Goal: Task Accomplishment & Management: Manage account settings

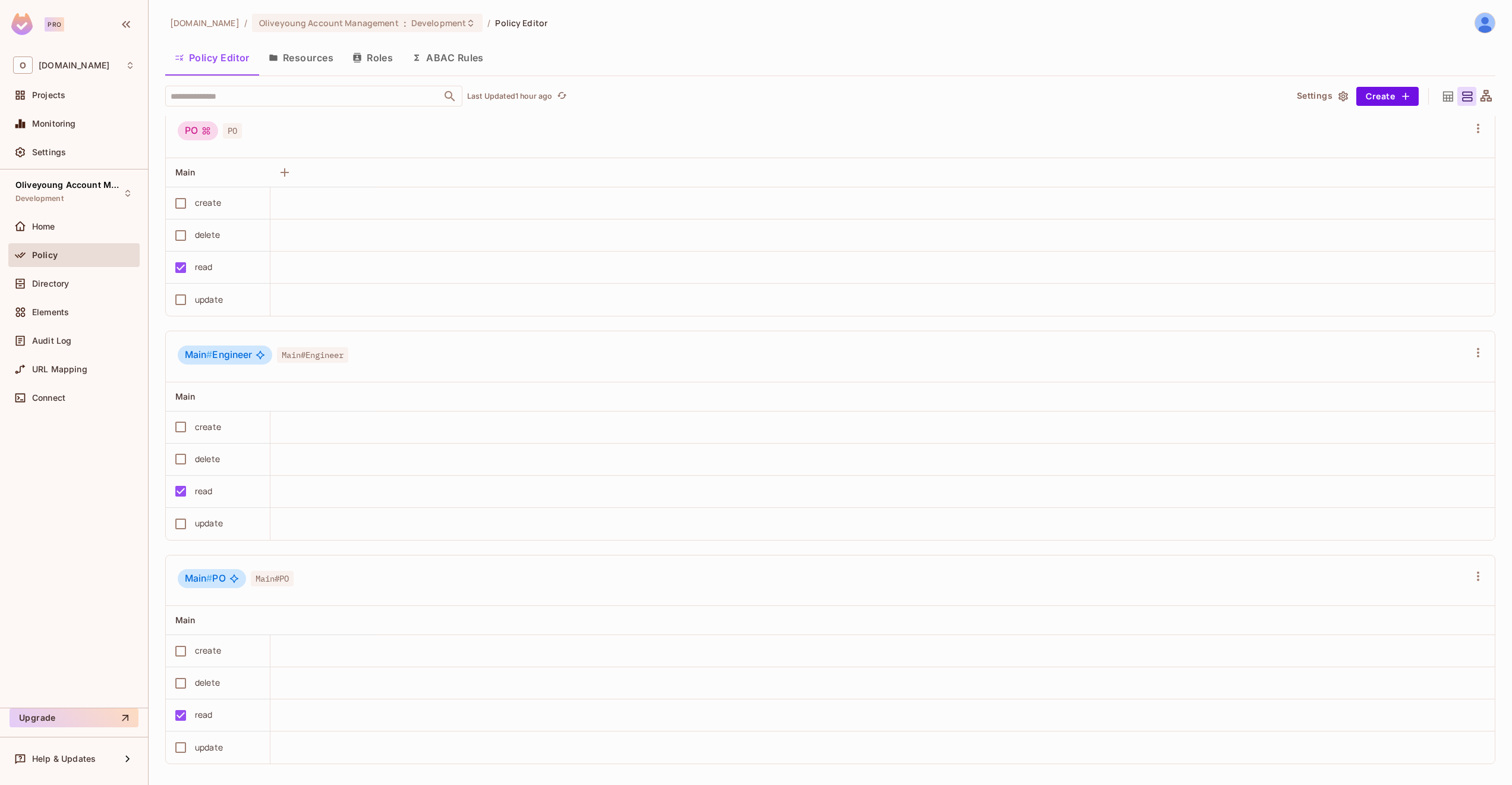
click at [308, 55] on button "Resources" at bounding box center [301, 57] width 84 height 29
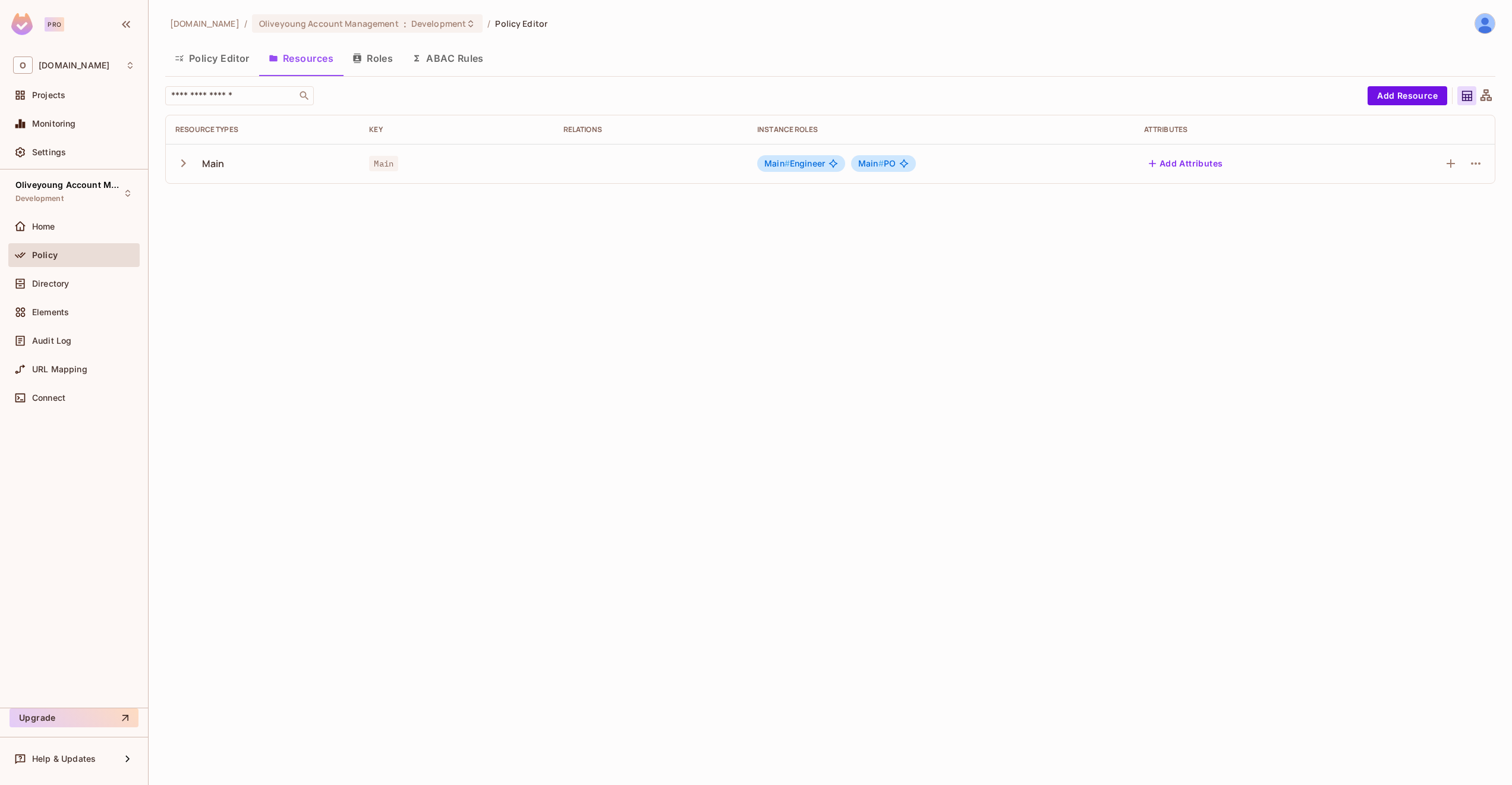
click at [385, 58] on button "Roles" at bounding box center [373, 58] width 60 height 29
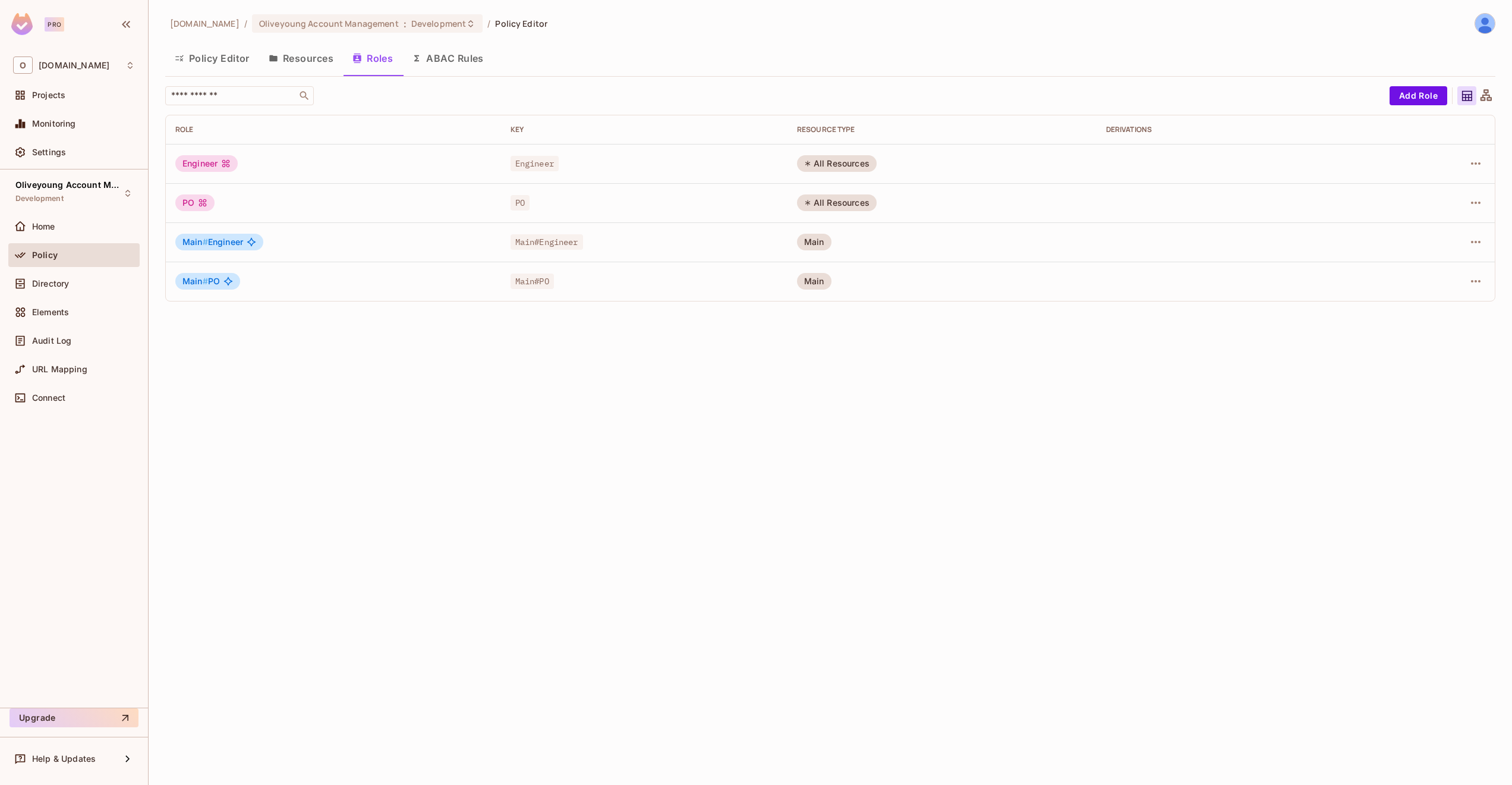
click at [445, 62] on button "ABAC Rules" at bounding box center [447, 58] width 91 height 29
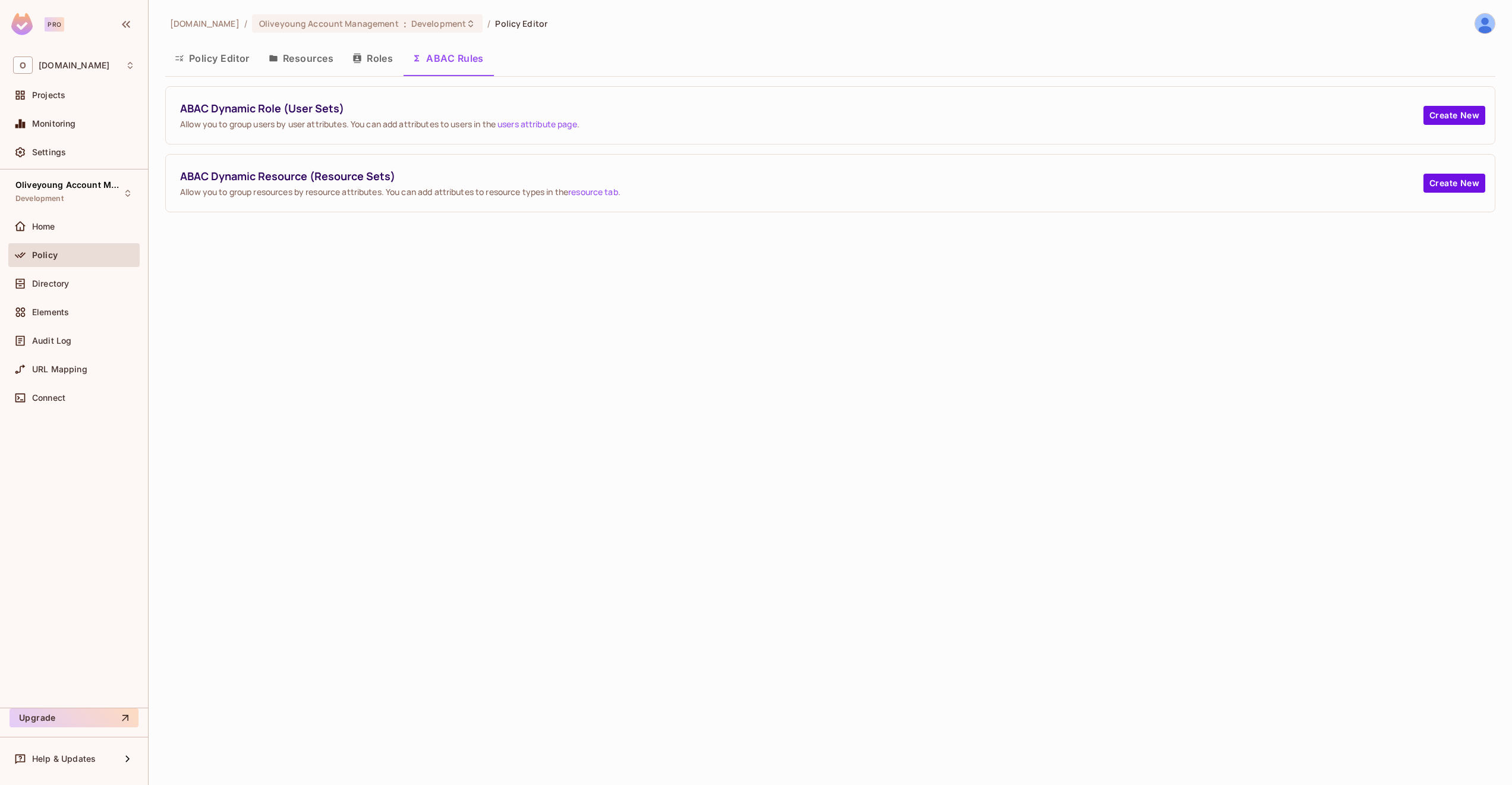
click at [355, 64] on button "Roles" at bounding box center [373, 58] width 60 height 29
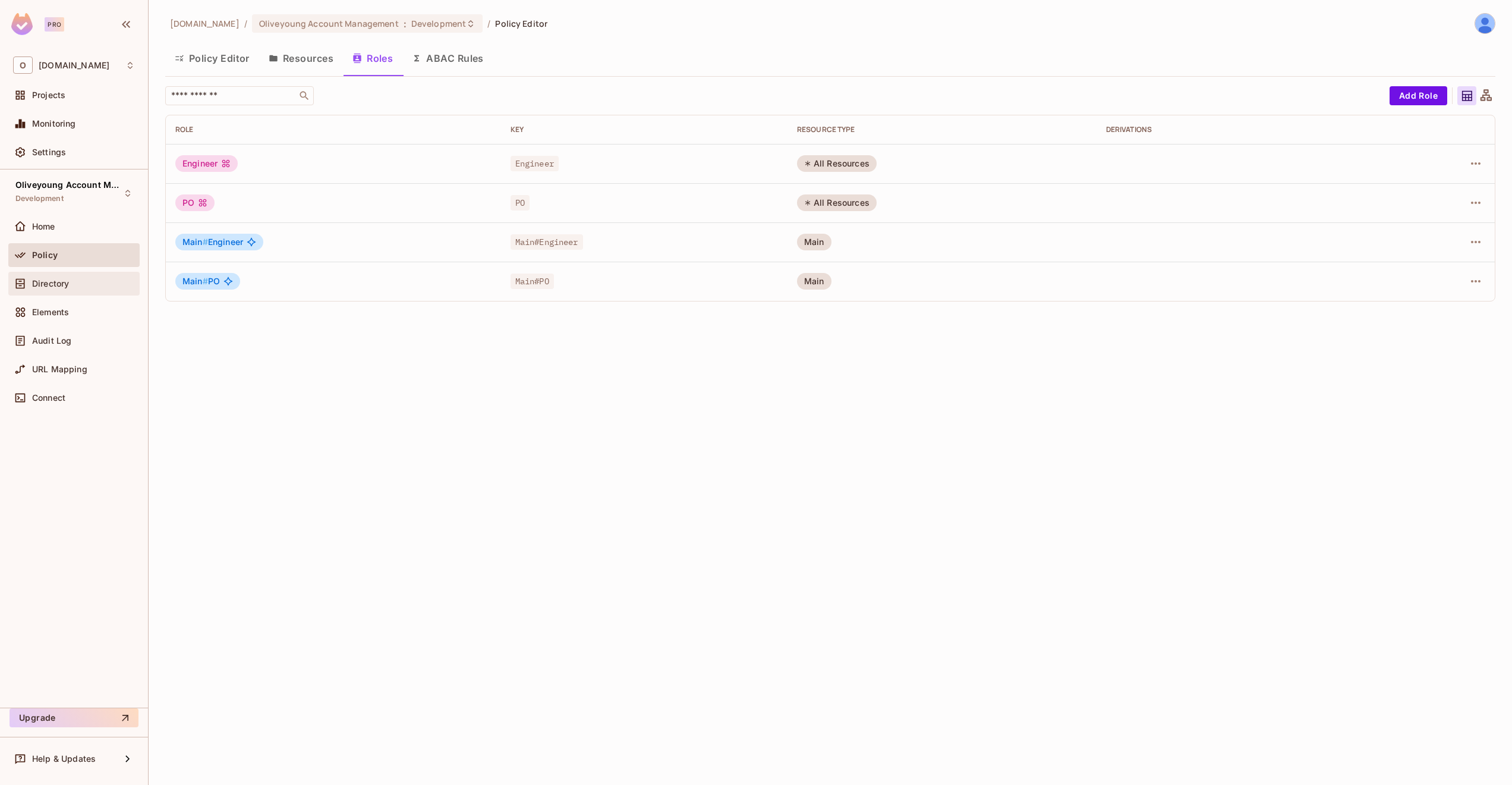
click at [72, 288] on div "Directory" at bounding box center [83, 284] width 103 height 10
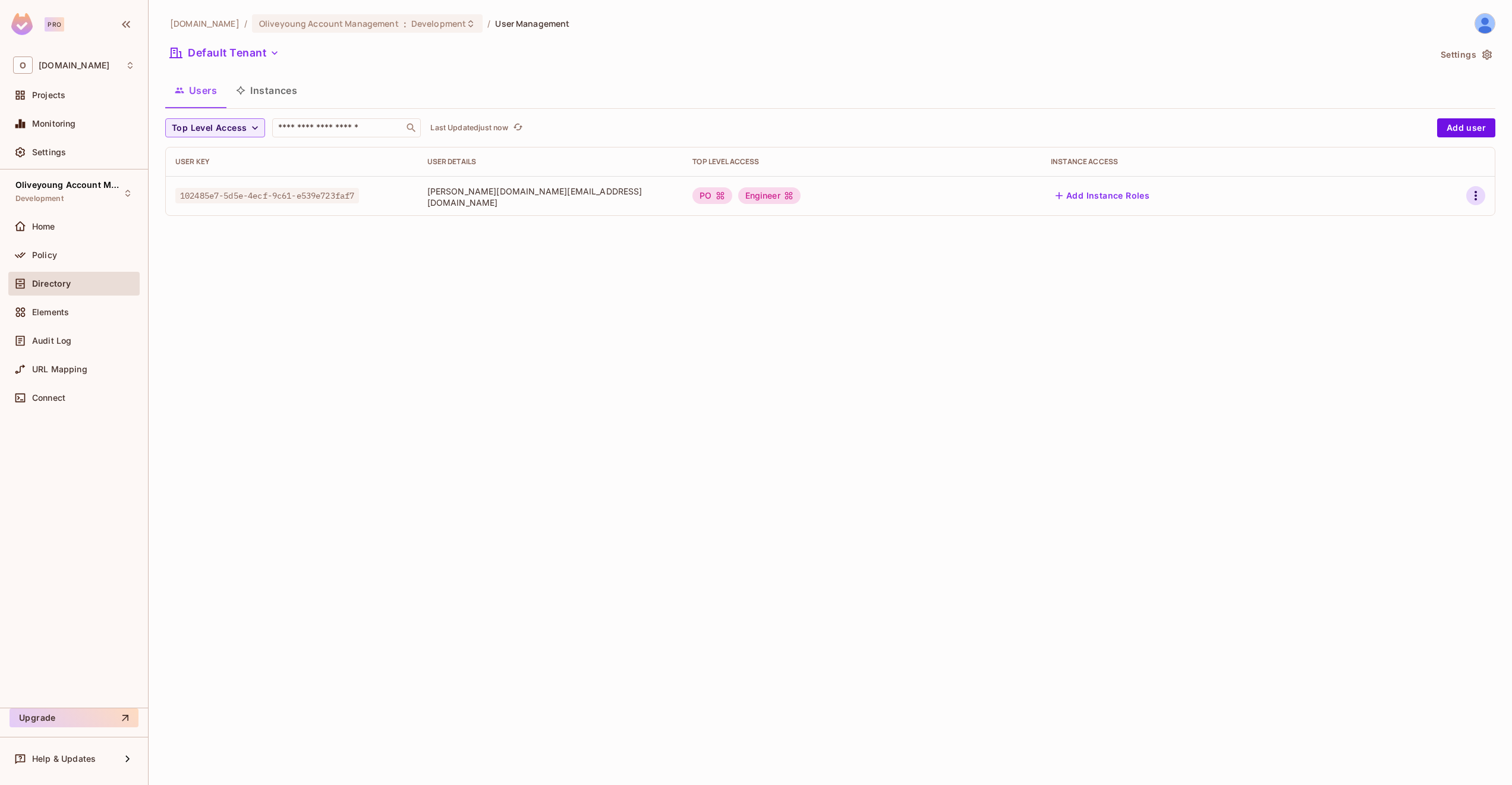
click at [996, 203] on icon "button" at bounding box center [1475, 195] width 14 height 14
click at [996, 227] on li "Edit" at bounding box center [1424, 223] width 105 height 26
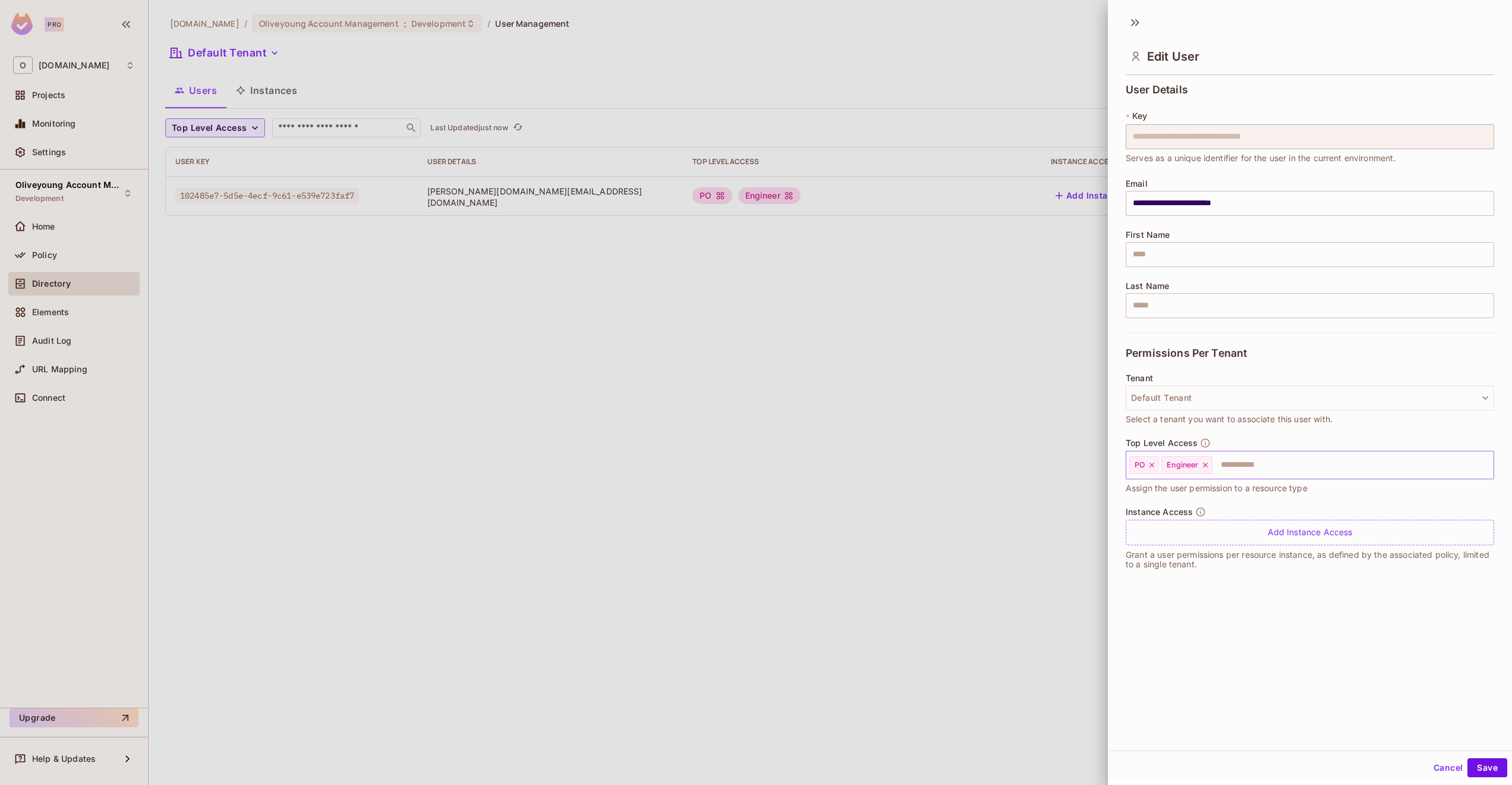
click at [996, 462] on icon at bounding box center [1152, 464] width 8 height 8
click at [996, 465] on icon at bounding box center [1173, 465] width 5 height 5
click at [996, 465] on input "text" at bounding box center [1300, 464] width 343 height 24
click at [996, 519] on li "PO" at bounding box center [1309, 516] width 369 height 21
click at [996, 466] on input "text" at bounding box center [1315, 464] width 311 height 24
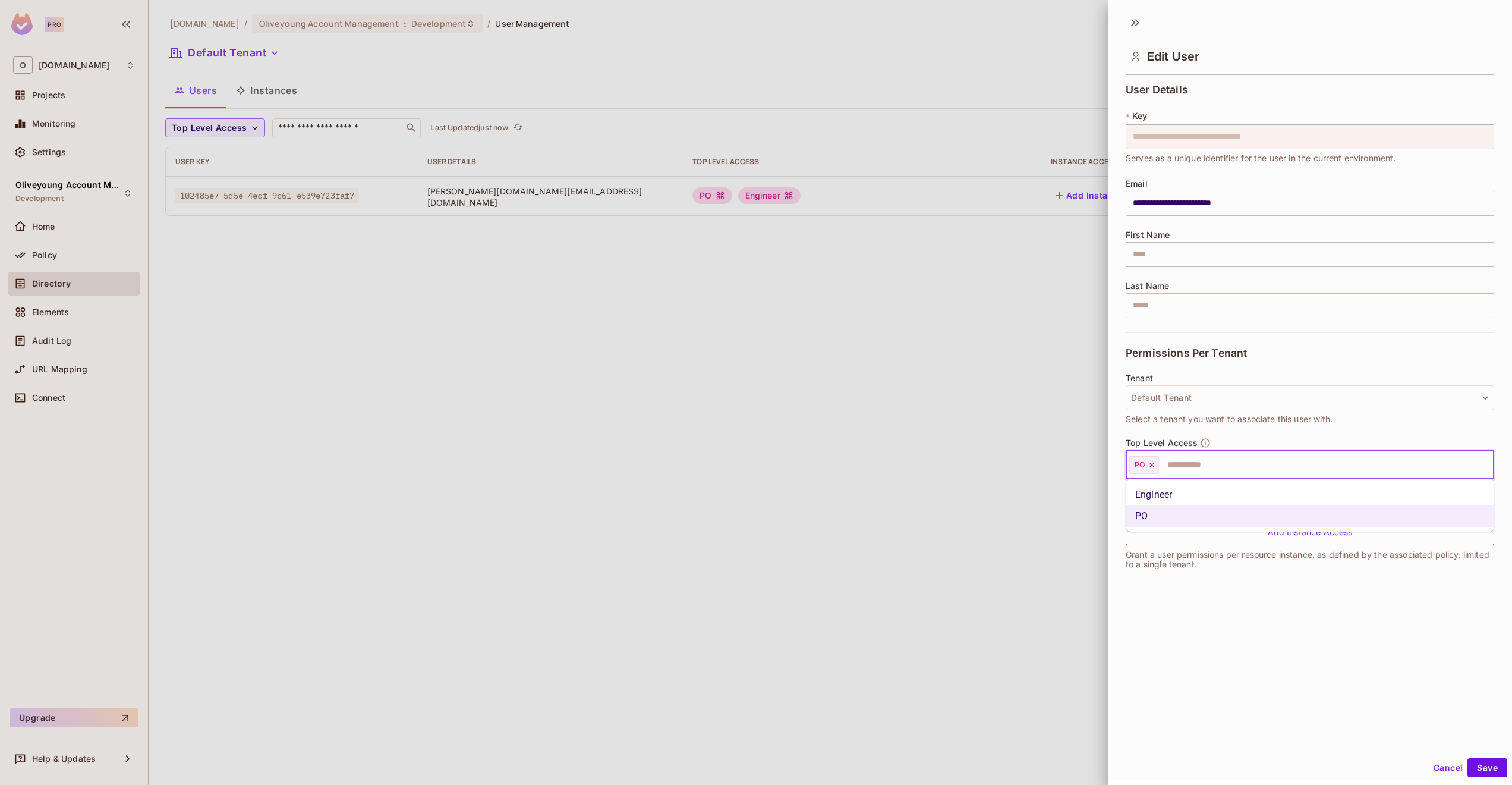
click at [996, 498] on li "Engineer" at bounding box center [1309, 495] width 369 height 21
click at [996, 594] on button "Save" at bounding box center [1487, 767] width 40 height 19
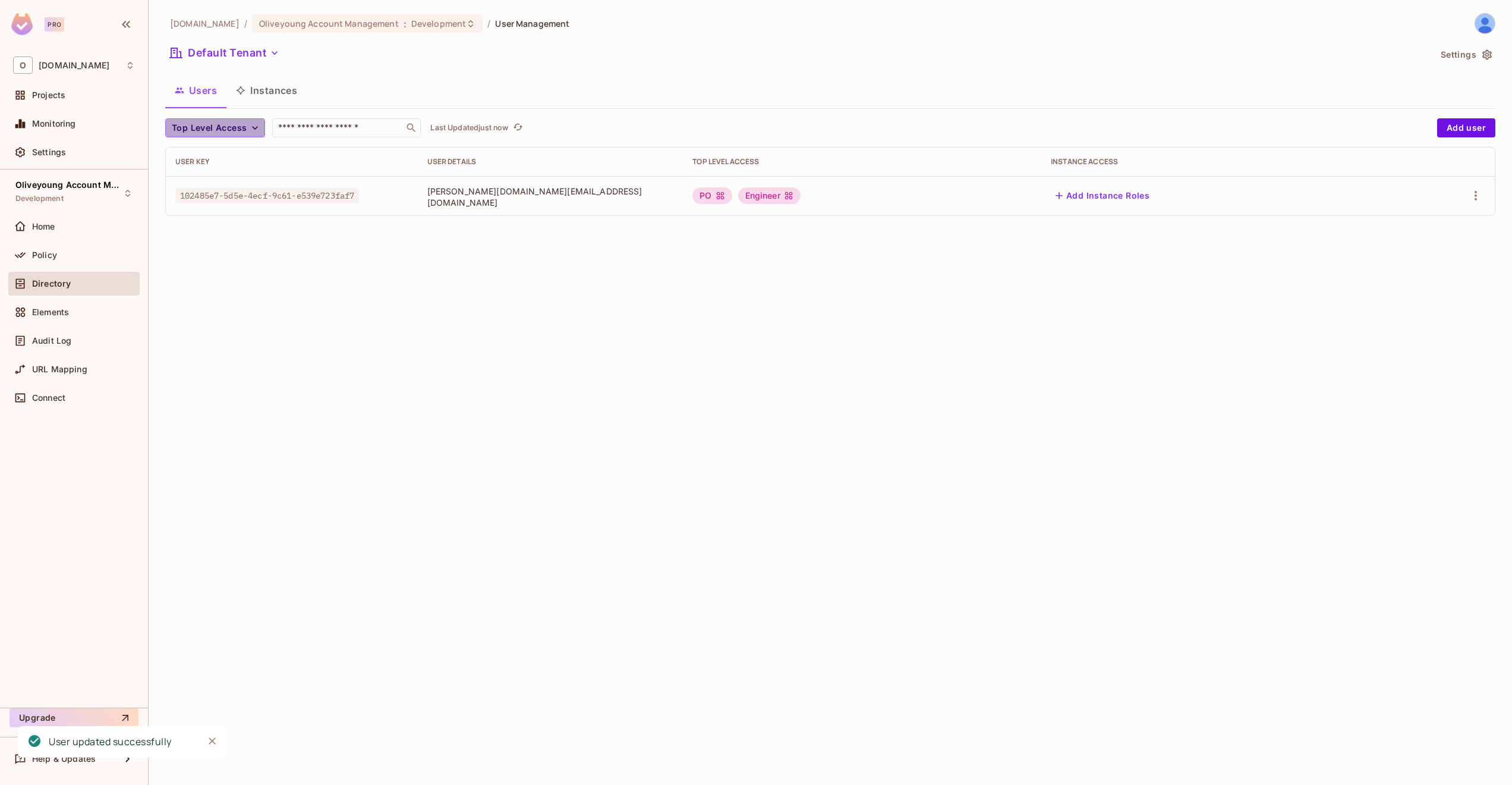
click at [256, 131] on icon "button" at bounding box center [255, 128] width 12 height 12
click at [340, 78] on div at bounding box center [756, 392] width 1512 height 785
click at [271, 95] on button "Instances" at bounding box center [266, 90] width 80 height 29
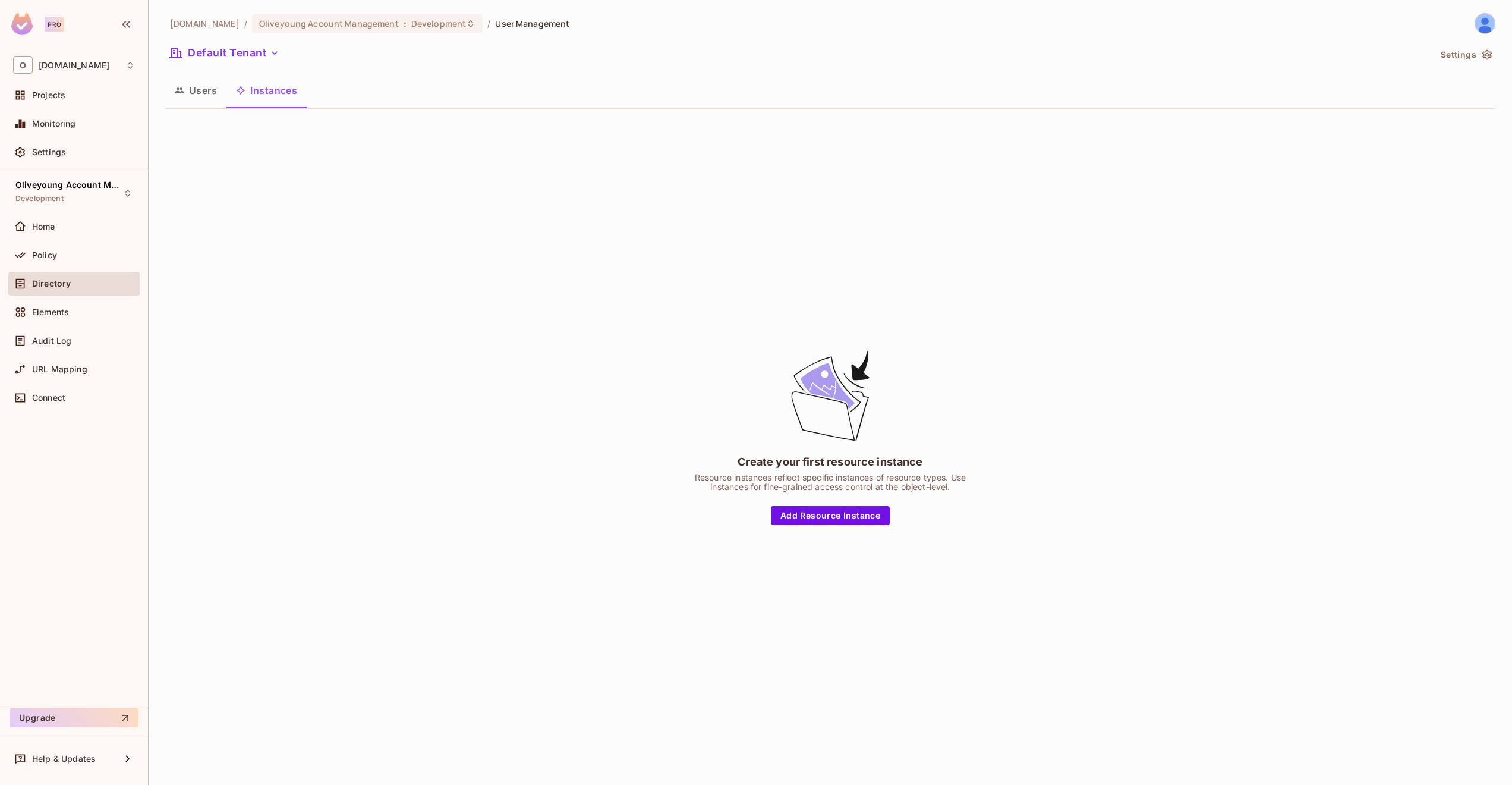
click at [189, 97] on button "Users" at bounding box center [195, 90] width 61 height 29
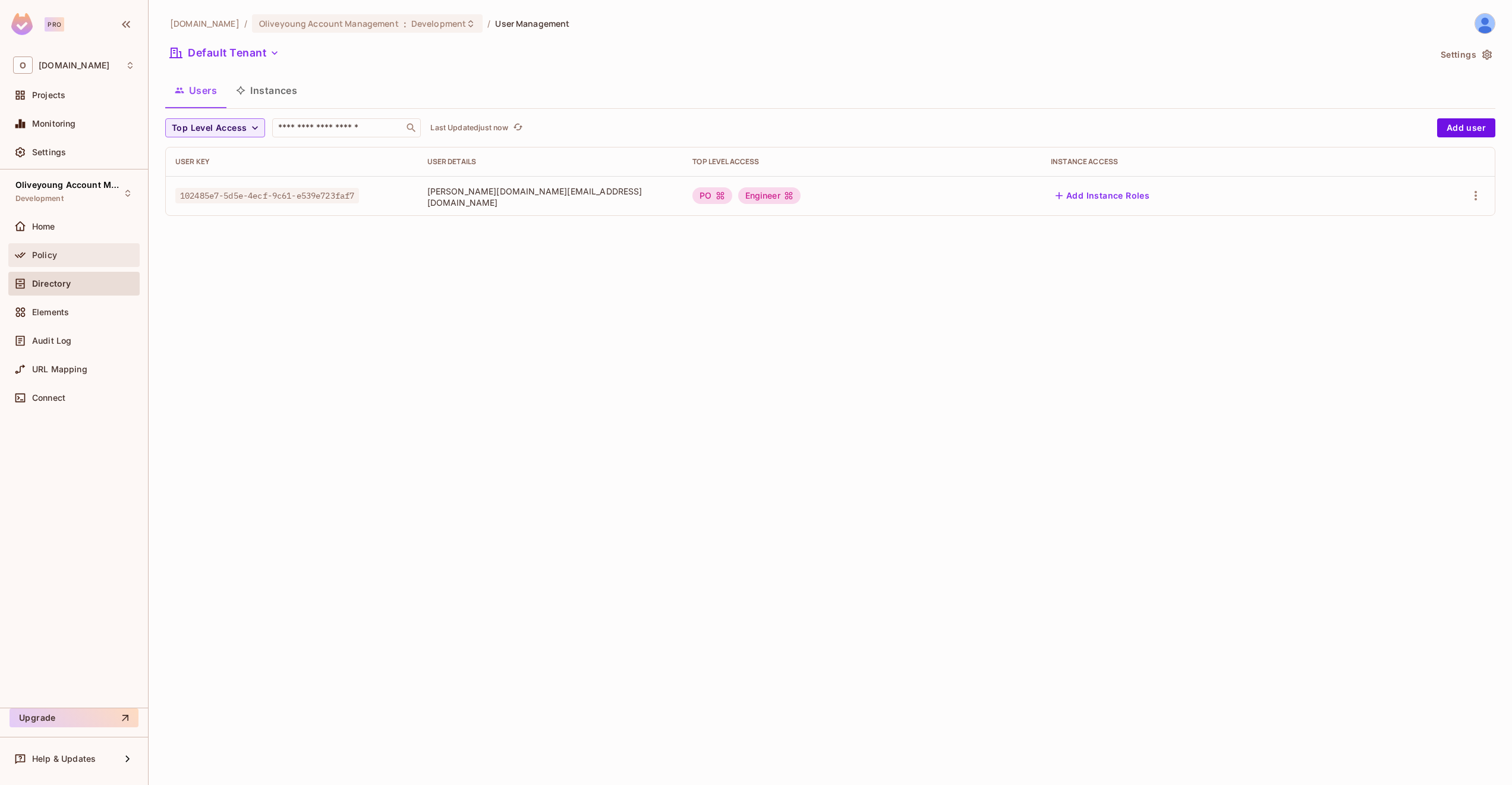
click at [58, 260] on div "Policy" at bounding box center [74, 254] width 122 height 14
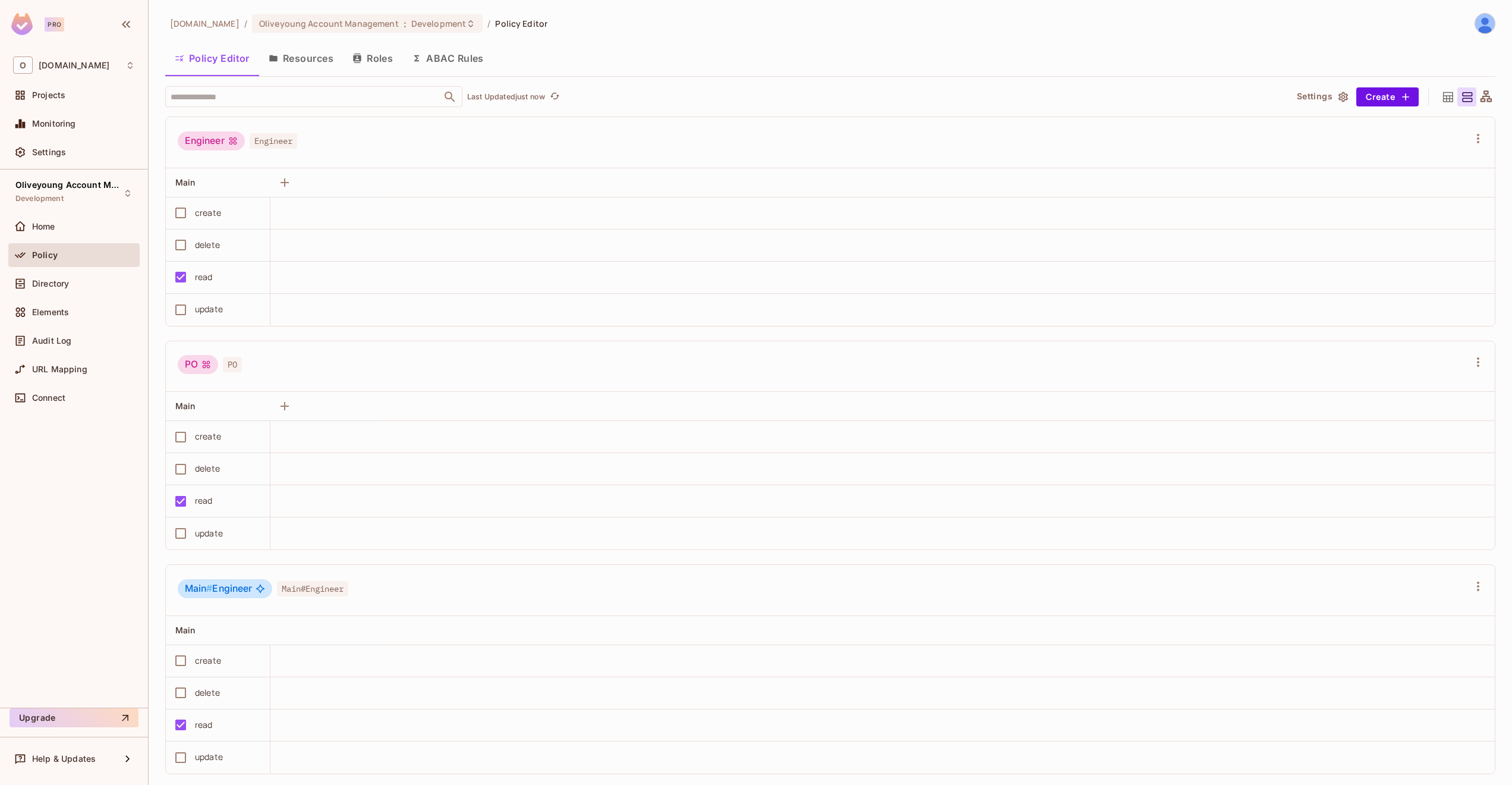
click at [996, 99] on icon at bounding box center [1486, 97] width 15 height 15
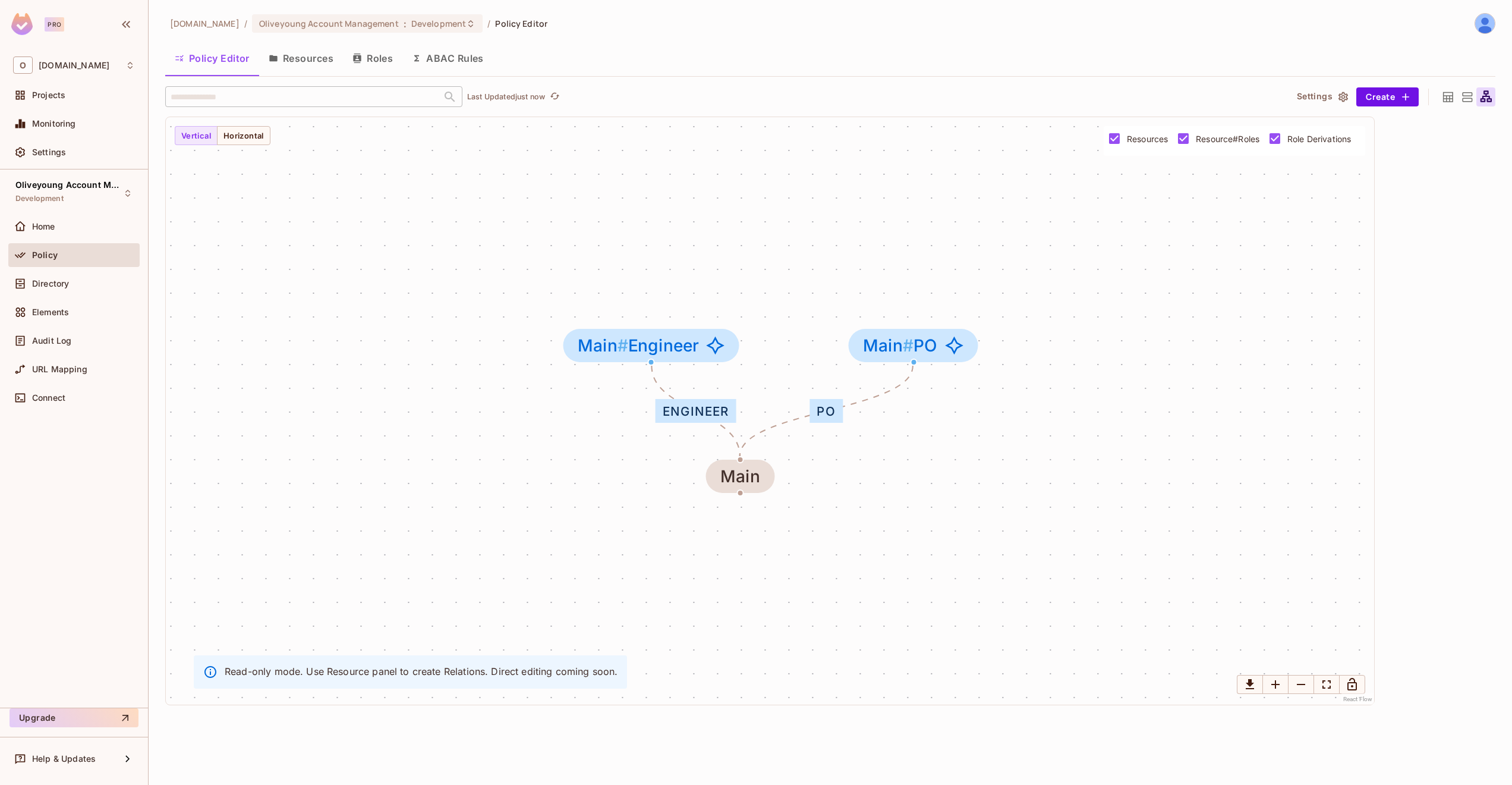
click at [996, 99] on div at bounding box center [1466, 96] width 19 height 19
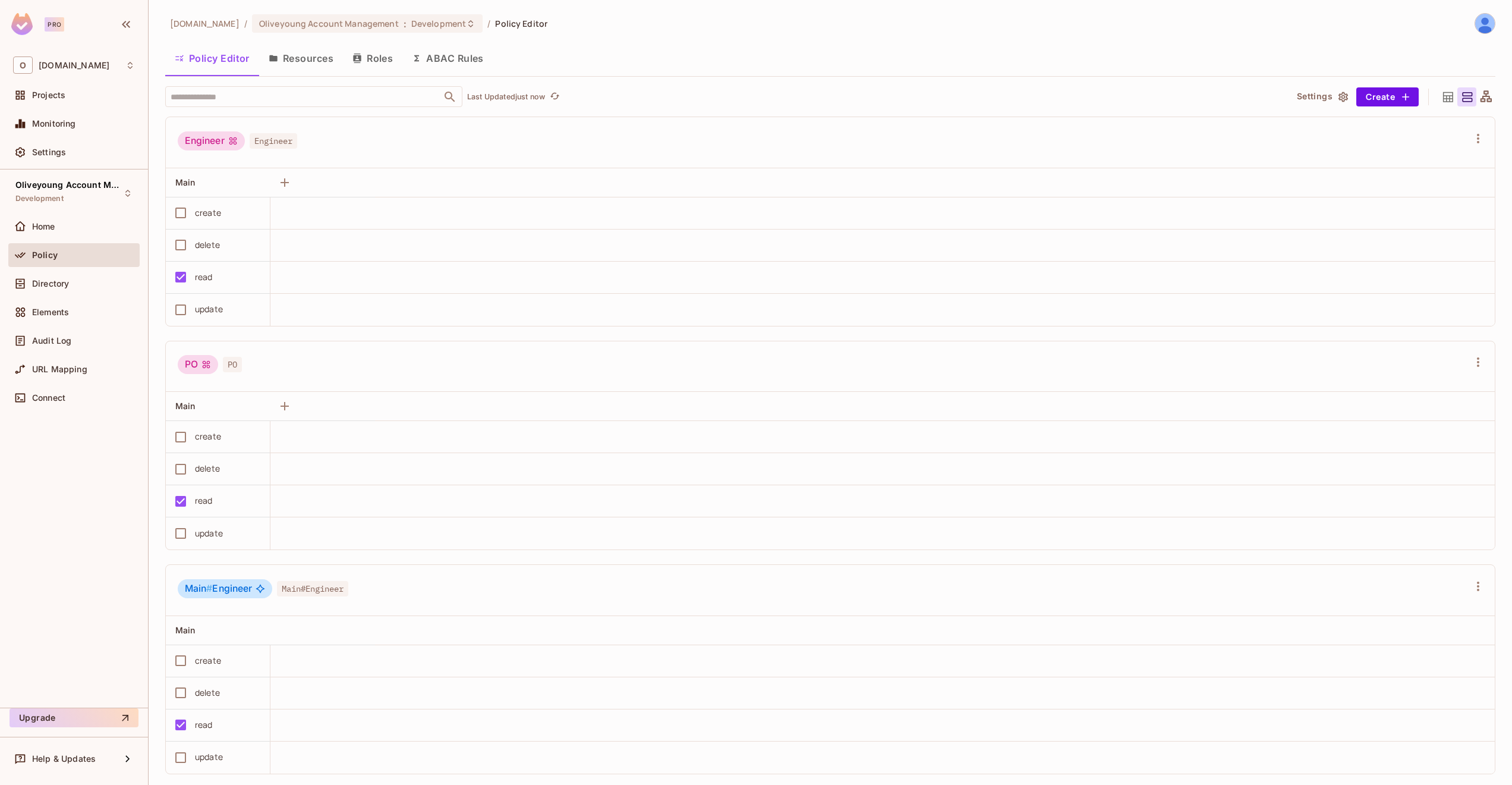
click at [996, 99] on icon at bounding box center [1447, 96] width 10 height 10
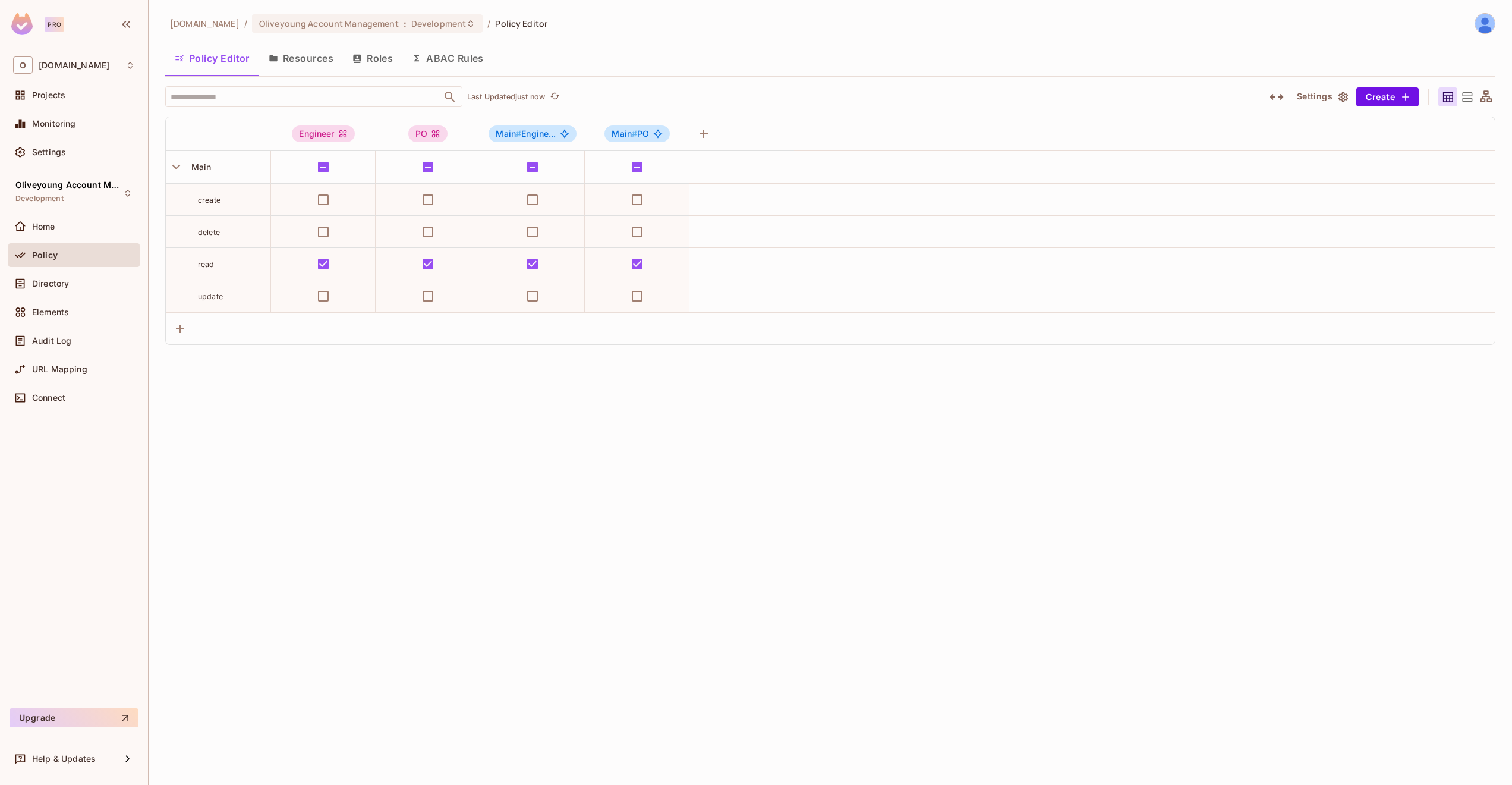
click at [996, 98] on icon at bounding box center [1467, 97] width 10 height 10
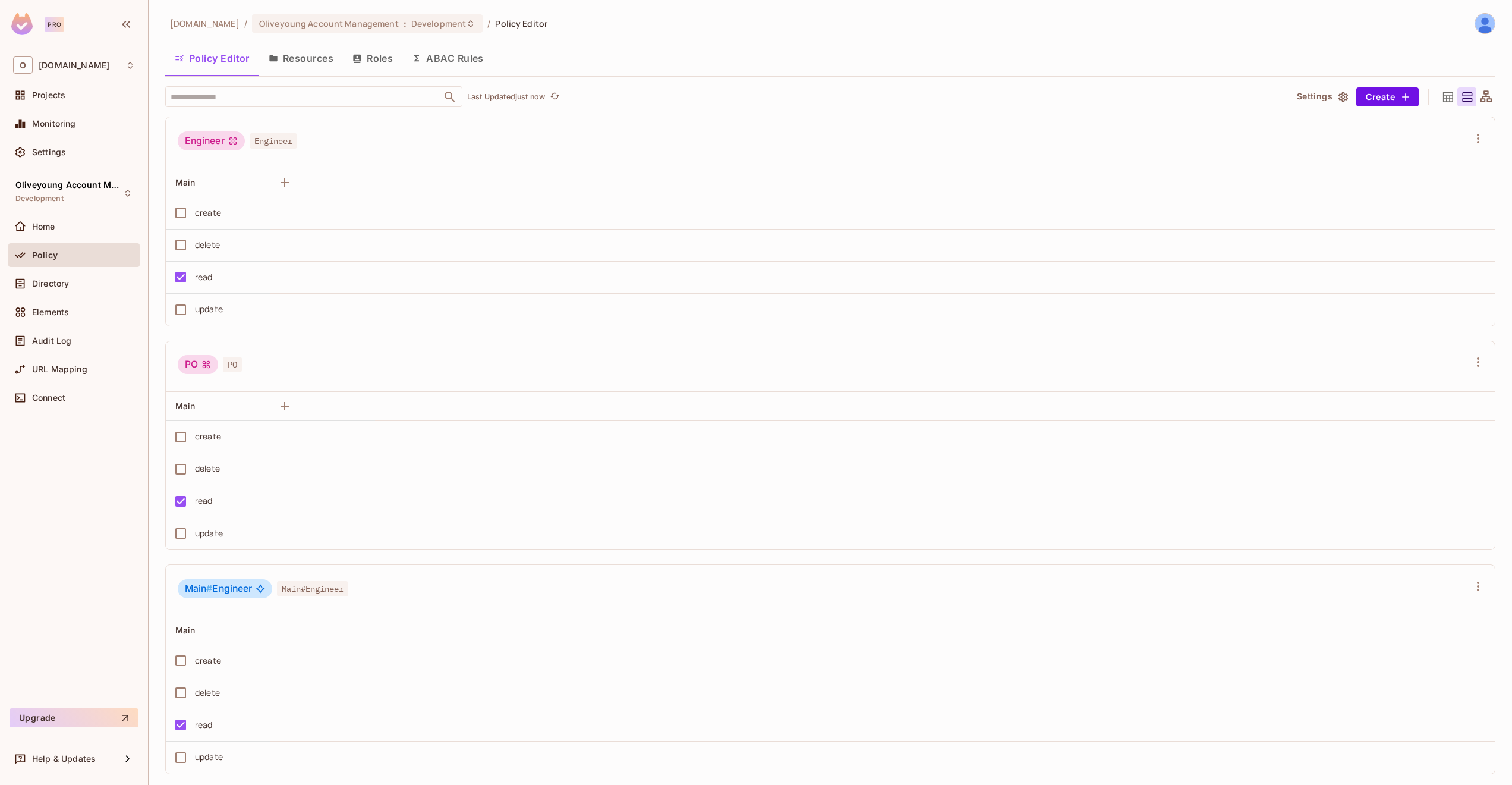
click at [284, 58] on button "Resources" at bounding box center [301, 58] width 84 height 29
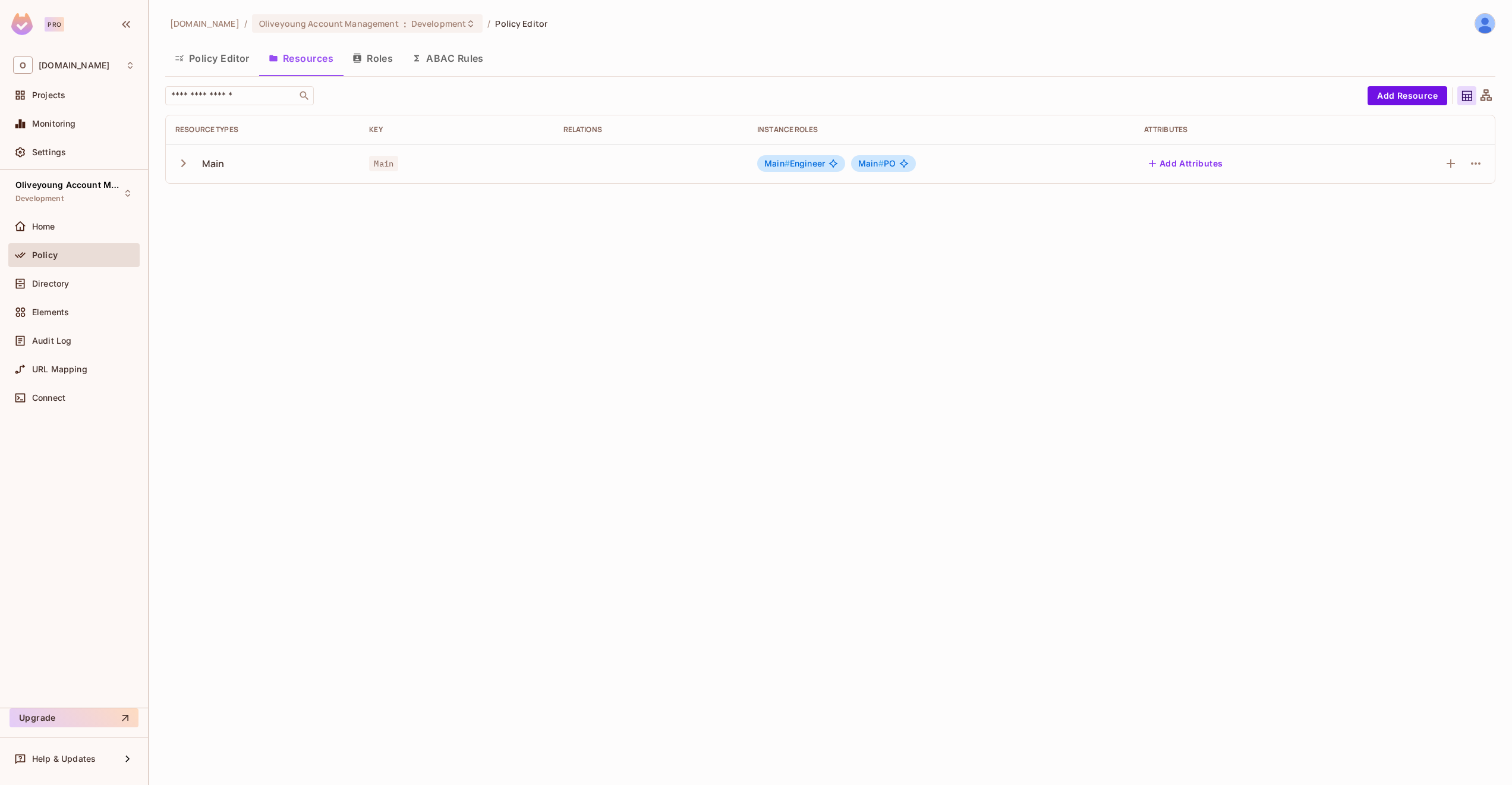
click at [184, 164] on icon "button" at bounding box center [184, 163] width 5 height 7
click at [184, 166] on icon "button" at bounding box center [183, 164] width 16 height 16
click at [372, 62] on button "Roles" at bounding box center [373, 58] width 60 height 29
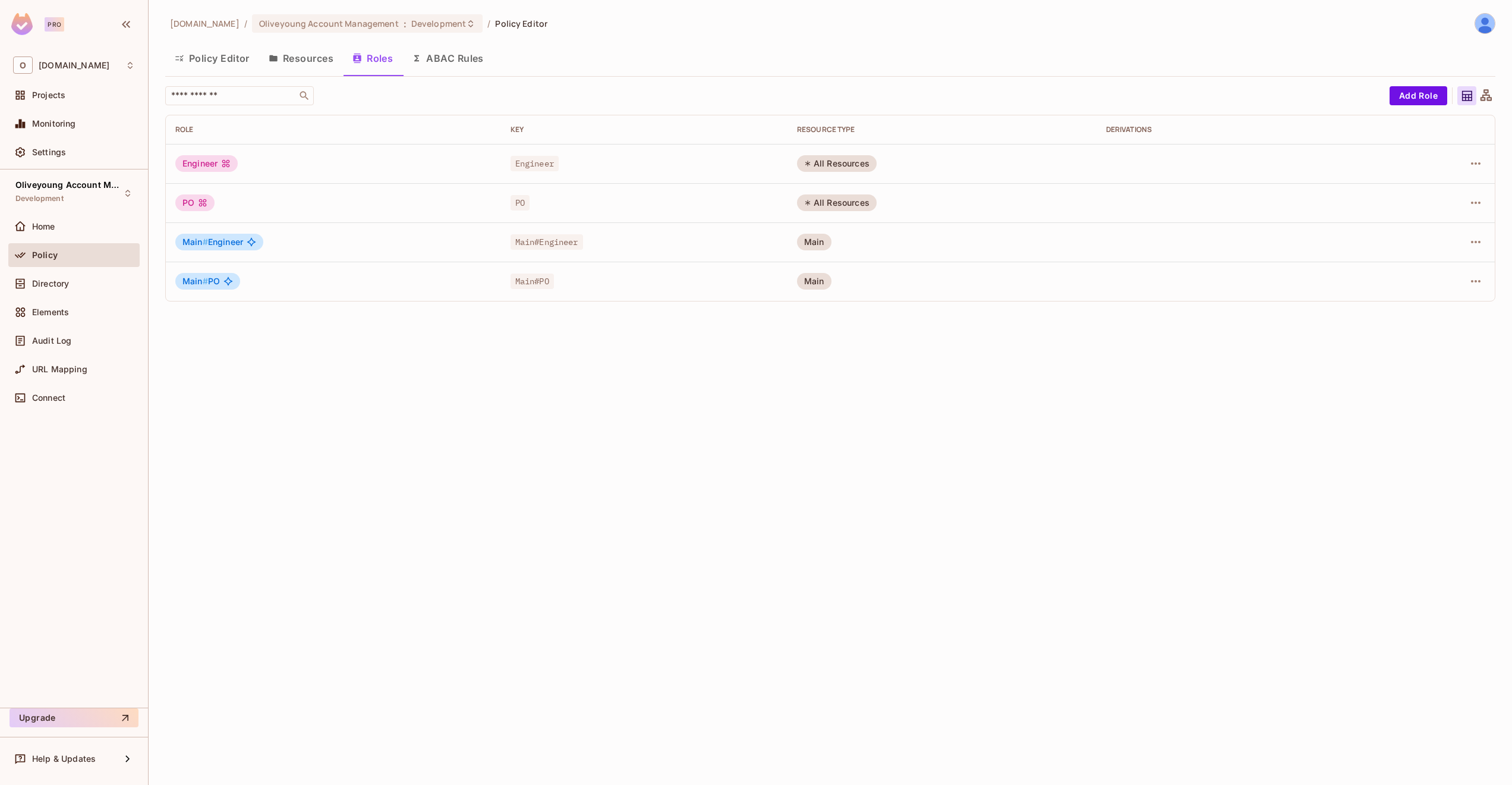
click at [193, 59] on button "Policy Editor" at bounding box center [212, 58] width 94 height 29
